Goal: Task Accomplishment & Management: Manage account settings

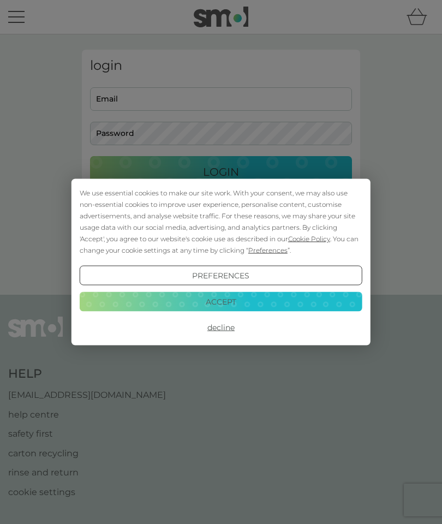
click at [279, 297] on button "Accept" at bounding box center [221, 301] width 283 height 20
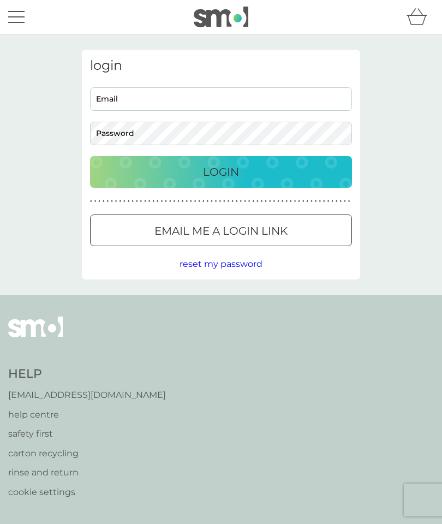
click at [293, 100] on input "Email" at bounding box center [221, 98] width 262 height 23
type input "[EMAIL_ADDRESS][DOMAIN_NAME]"
click at [275, 172] on div "Login" at bounding box center [221, 171] width 240 height 17
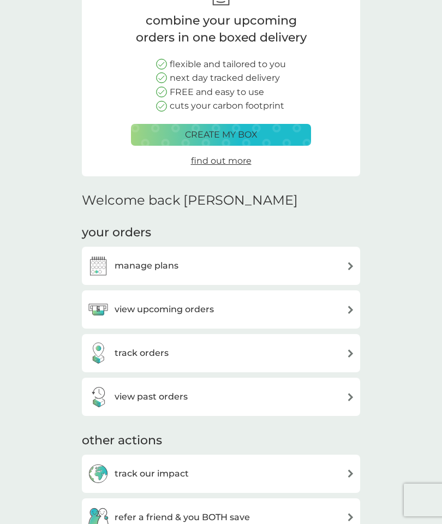
scroll to position [86, 0]
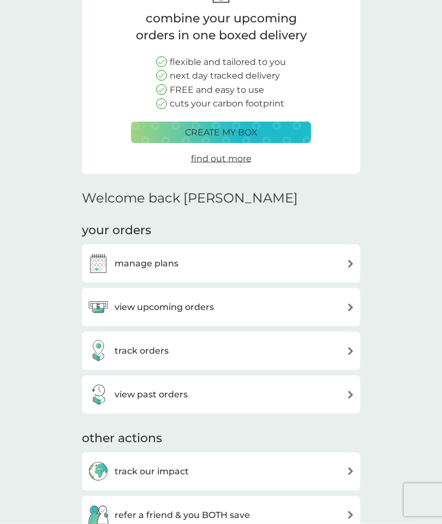
click at [344, 259] on div "manage plans" at bounding box center [220, 264] width 267 height 22
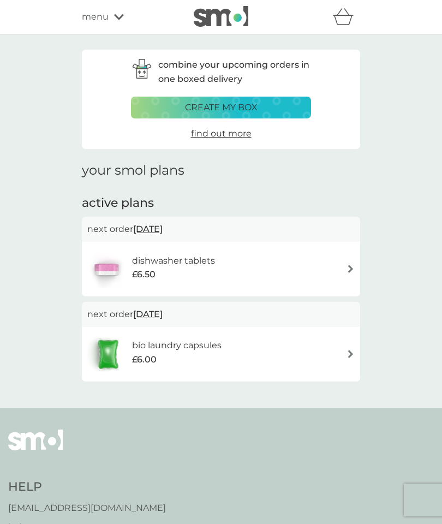
click at [350, 269] on img at bounding box center [351, 269] width 8 height 8
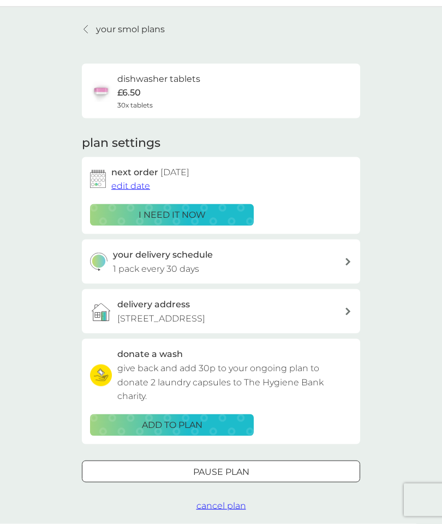
scroll to position [28, 0]
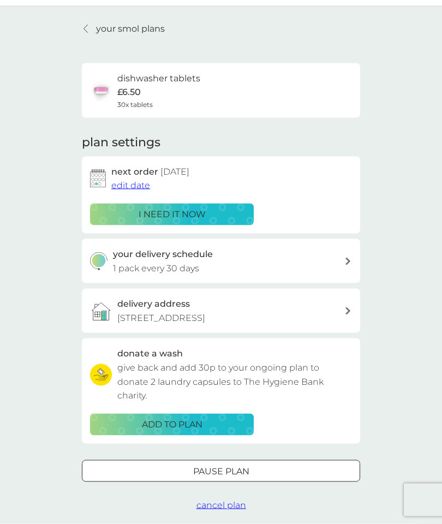
click at [228, 502] on span "cancel plan" at bounding box center [221, 505] width 50 height 10
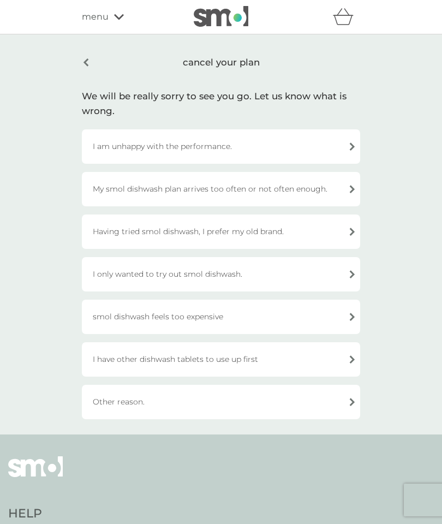
click at [199, 142] on div "I am unhappy with the performance." at bounding box center [221, 146] width 278 height 34
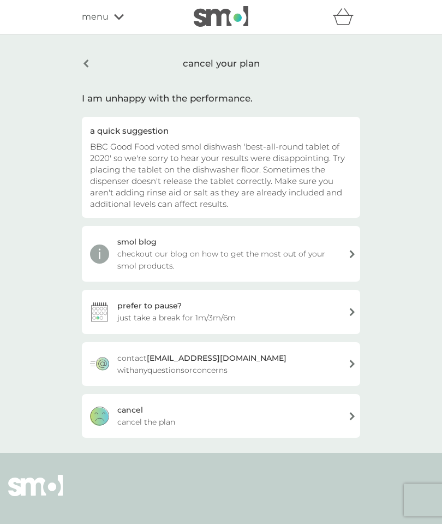
click at [349, 416] on div "cancel cancel the plan" at bounding box center [221, 416] width 278 height 44
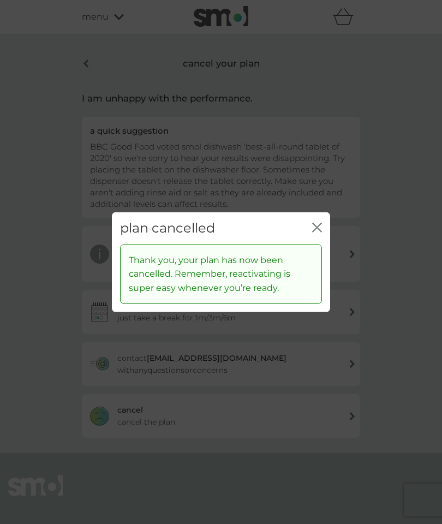
click at [318, 225] on icon "close" at bounding box center [317, 228] width 10 height 10
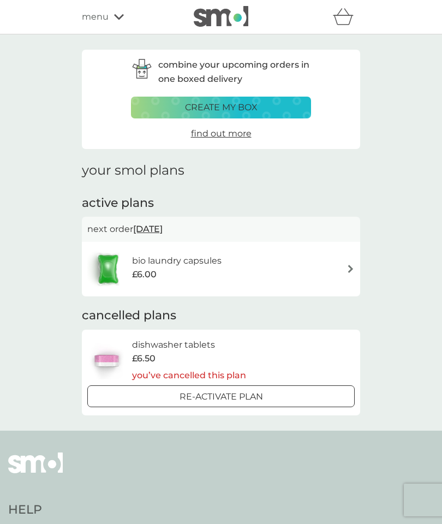
click at [348, 265] on img at bounding box center [351, 269] width 8 height 8
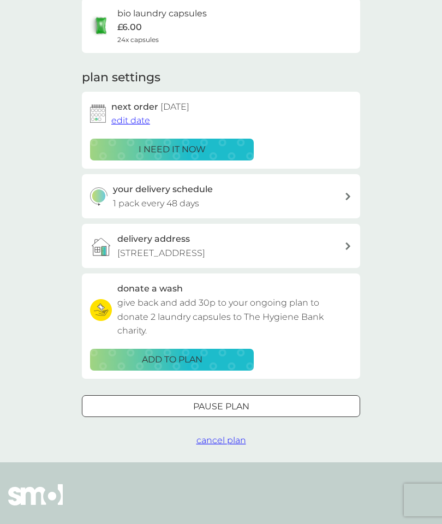
scroll to position [110, 0]
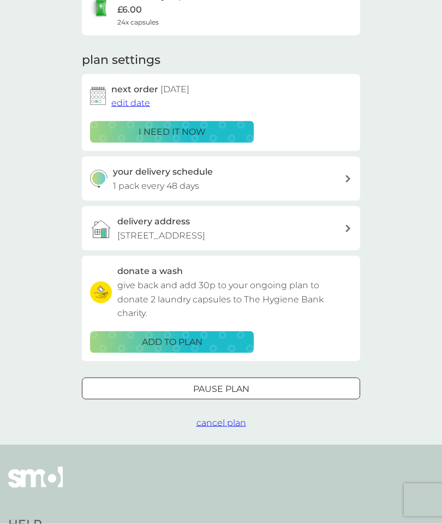
click at [238, 418] on span "cancel plan" at bounding box center [221, 423] width 50 height 10
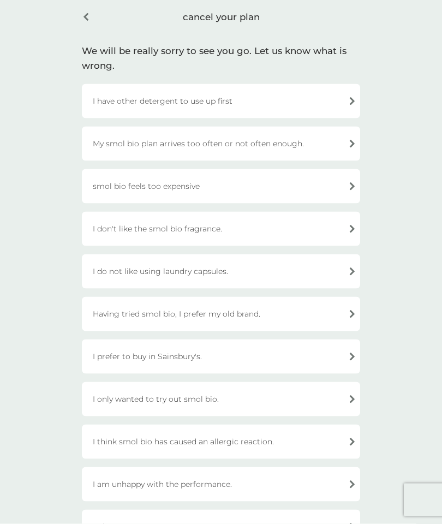
scroll to position [46, 0]
click at [247, 311] on div "Having tried smol bio, I prefer my old brand." at bounding box center [221, 313] width 278 height 34
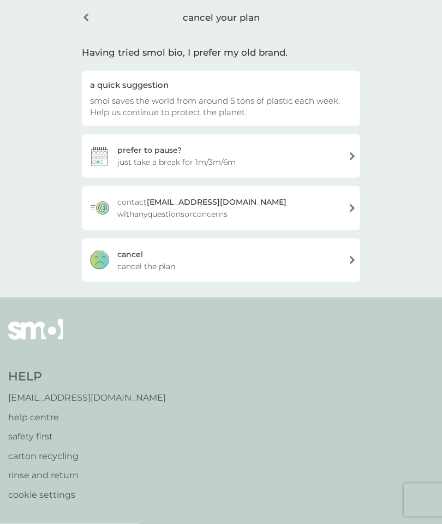
scroll to position [46, 0]
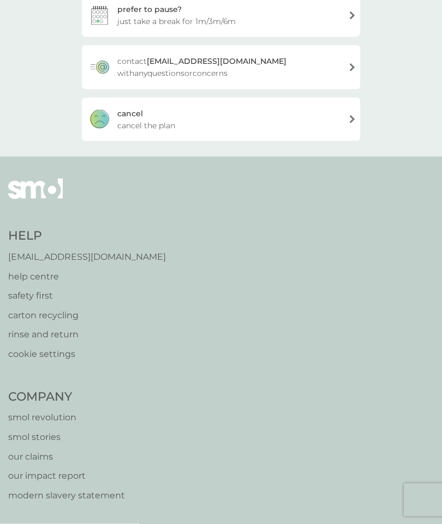
click at [341, 114] on div "cancel cancel the plan" at bounding box center [221, 120] width 278 height 44
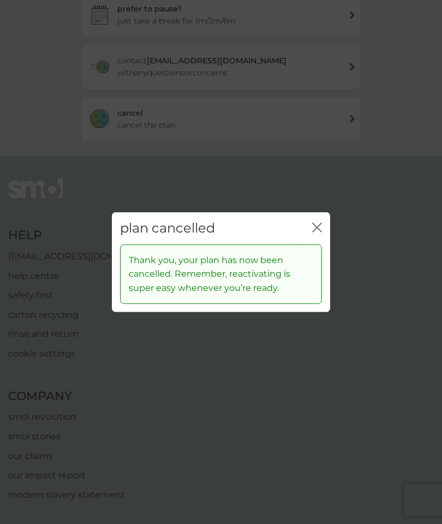
click at [320, 222] on div "close" at bounding box center [317, 228] width 10 height 16
